Goal: Task Accomplishment & Management: Use online tool/utility

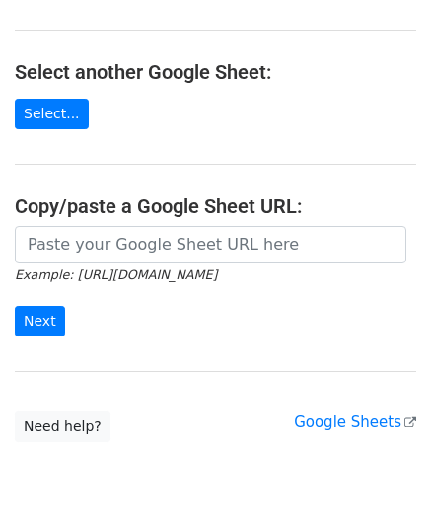
scroll to position [197, 0]
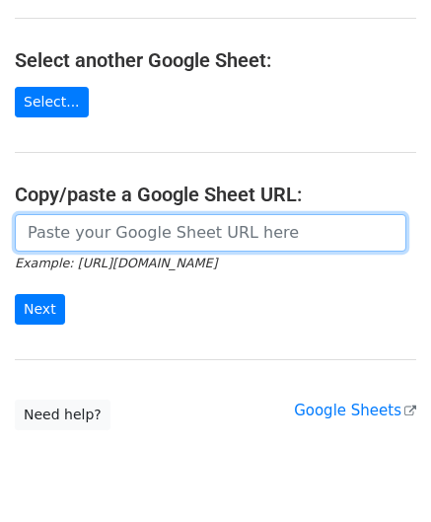
drag, startPoint x: 73, startPoint y: 234, endPoint x: 105, endPoint y: 205, distance: 42.6
click at [73, 234] on input "url" at bounding box center [211, 232] width 392 height 37
paste input "https://docs.google.com/spreadsheets/d/1mcnLnasJn_k1i85O7lDRVL1LfSgvLRHuNSWMn_5…"
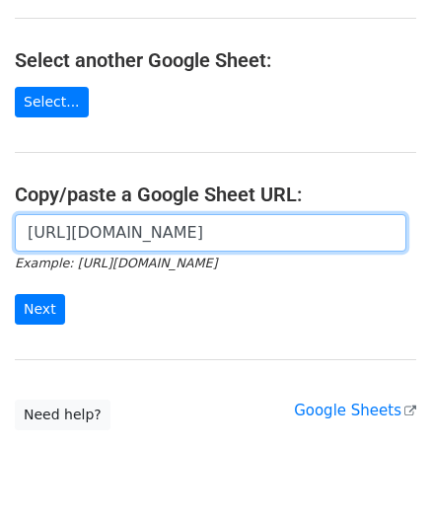
scroll to position [0, 427]
type input "https://docs.google.com/spreadsheets/d/1mcnLnasJn_k1i85O7lDRVL1LfSgvLRHuNSWMn_5…"
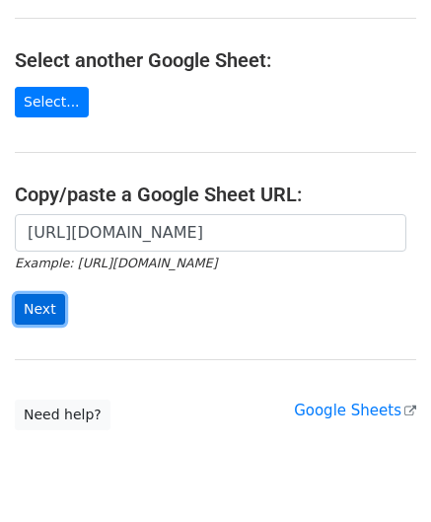
click at [40, 309] on input "Next" at bounding box center [40, 309] width 50 height 31
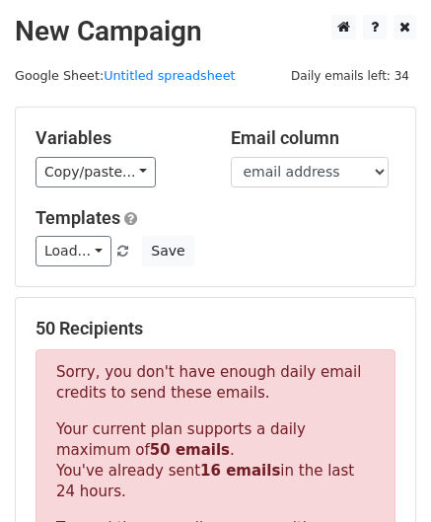
scroll to position [666, 0]
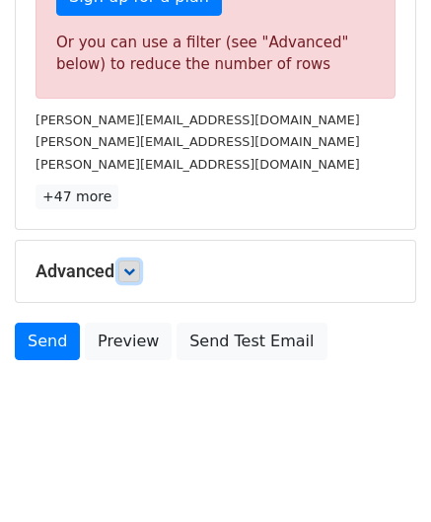
click at [132, 270] on icon at bounding box center [129, 271] width 12 height 12
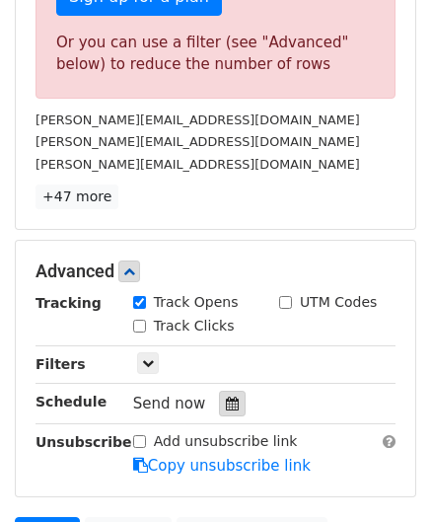
click at [227, 401] on icon at bounding box center [232, 403] width 13 height 14
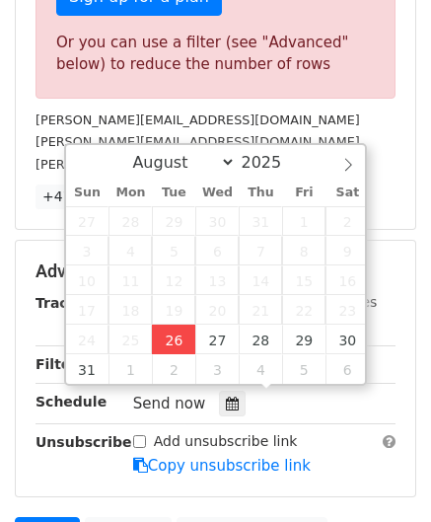
type input "[DATE] 12:00"
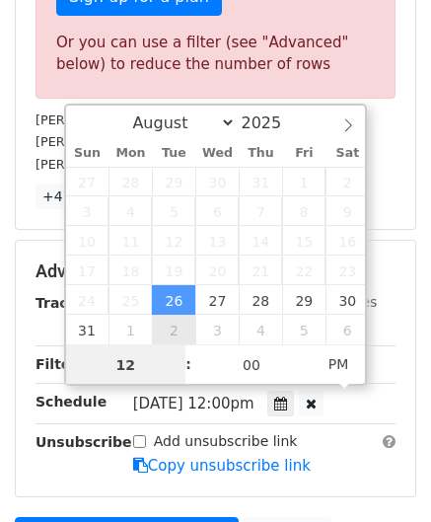
paste input "4"
type input "4"
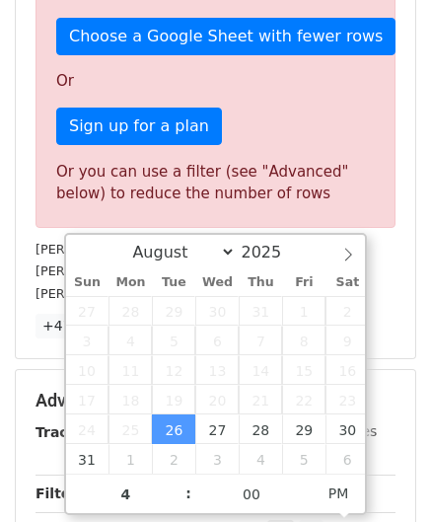
type input "[DATE] 16:00"
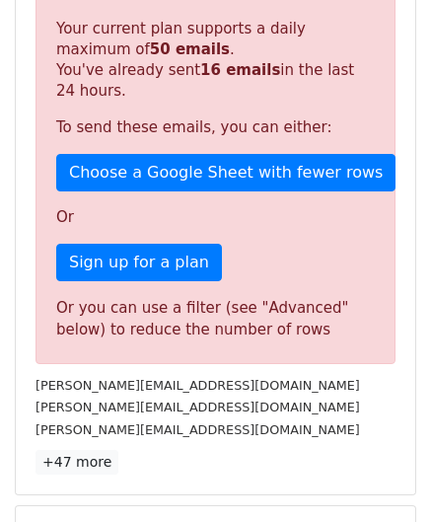
scroll to position [904, 0]
